Goal: Find specific page/section: Find specific page/section

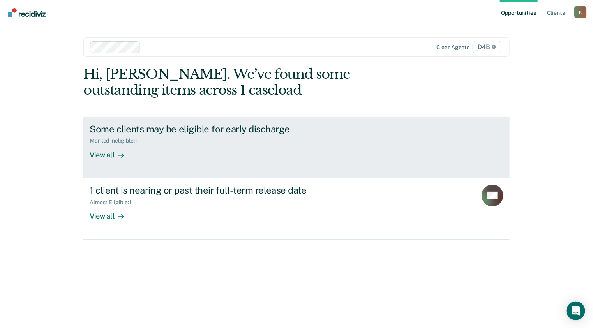
click at [108, 155] on div "View all" at bounding box center [112, 151] width 44 height 15
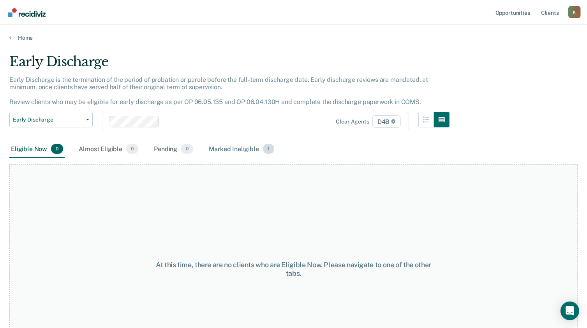
click at [238, 144] on div "Marked Ineligible 1" at bounding box center [241, 149] width 69 height 17
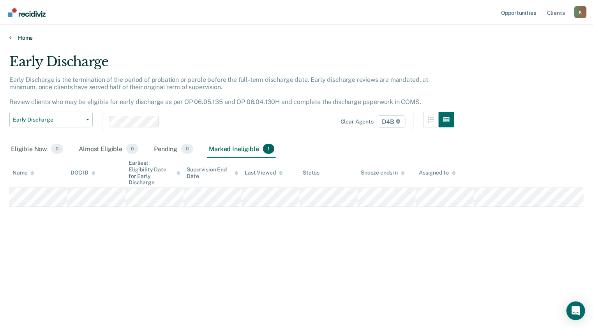
click at [20, 38] on link "Home" at bounding box center [296, 37] width 574 height 7
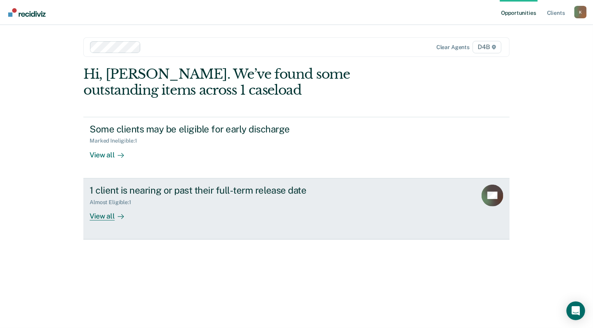
click at [108, 219] on div "View all" at bounding box center [112, 212] width 44 height 15
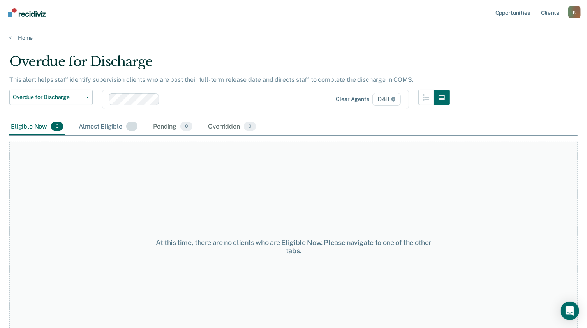
click at [89, 125] on div "Almost Eligible 1" at bounding box center [108, 126] width 62 height 17
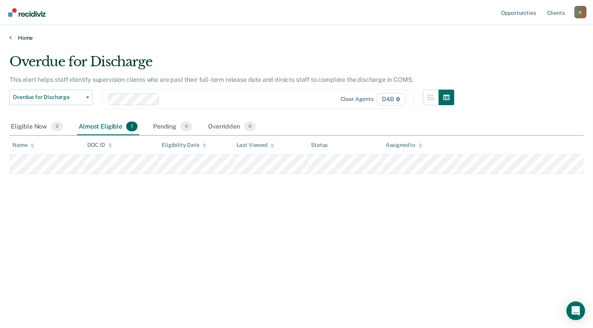
click at [24, 37] on link "Home" at bounding box center [296, 37] width 574 height 7
